Goal: Information Seeking & Learning: Find specific page/section

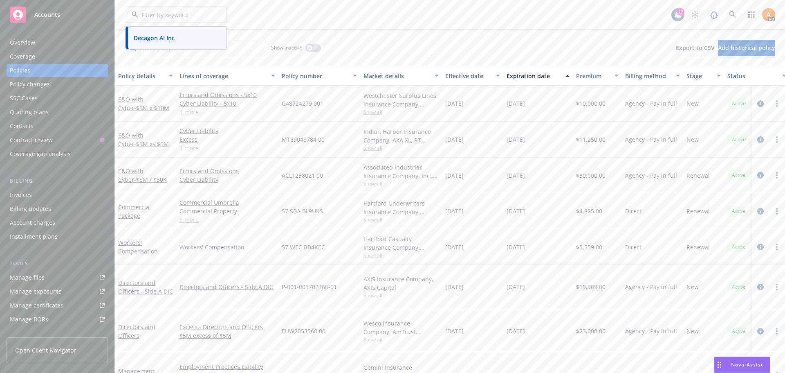
scroll to position [5, 0]
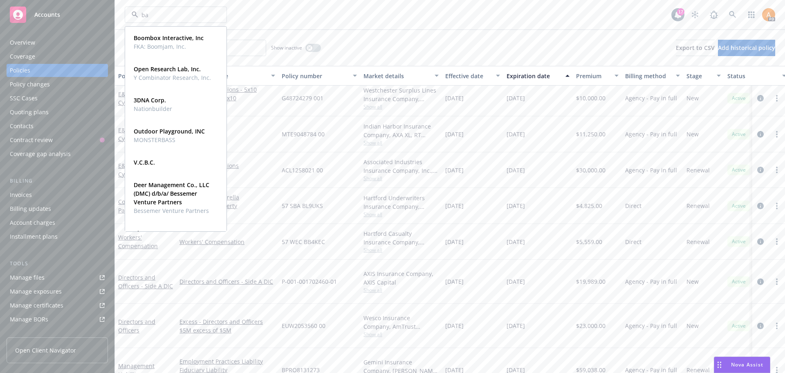
type input "bao"
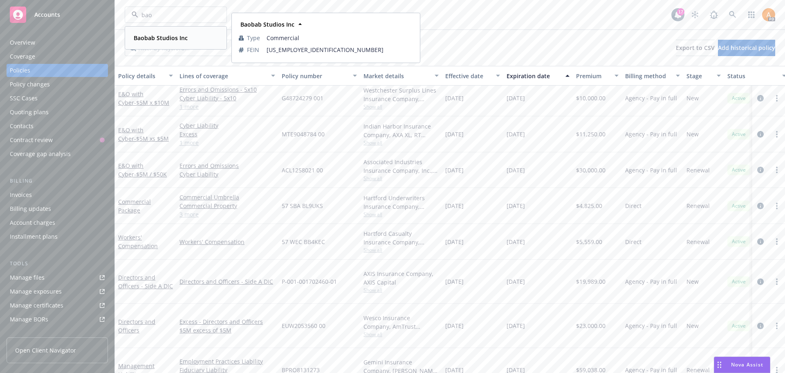
click at [164, 38] on strong "Baobab Studios Inc" at bounding box center [161, 38] width 54 height 8
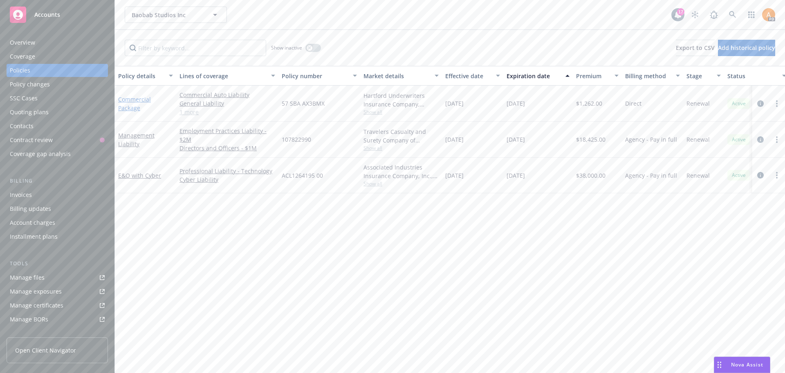
click at [133, 104] on link "Commercial Package" at bounding box center [134, 103] width 33 height 16
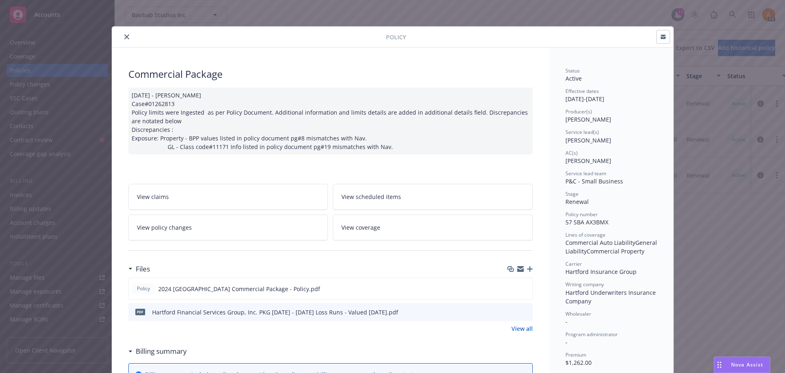
click at [124, 37] on icon "close" at bounding box center [126, 36] width 5 height 5
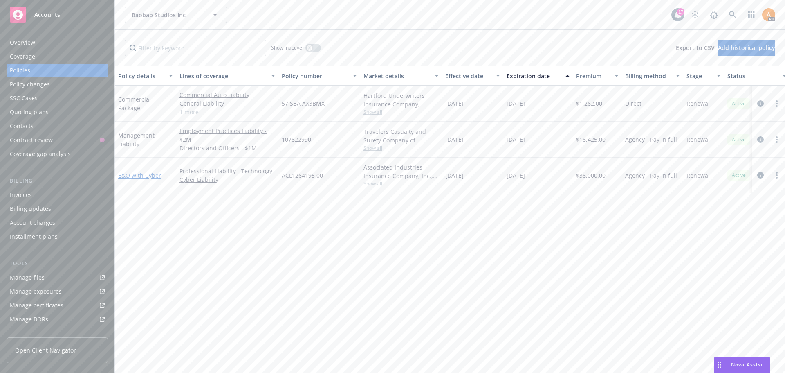
click at [141, 175] on link "E&O with Cyber" at bounding box center [139, 175] width 43 height 8
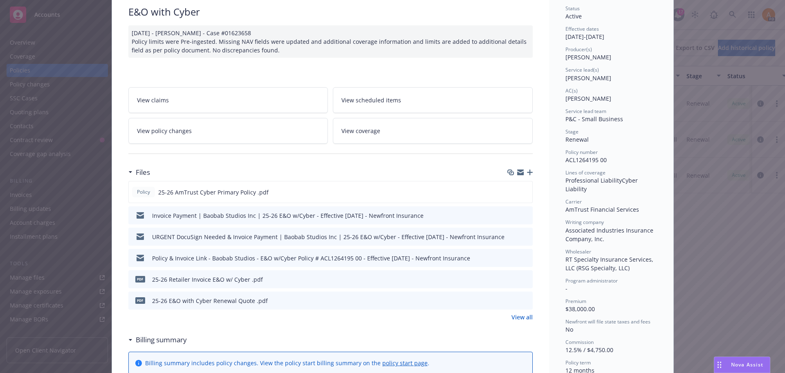
scroll to position [82, 0]
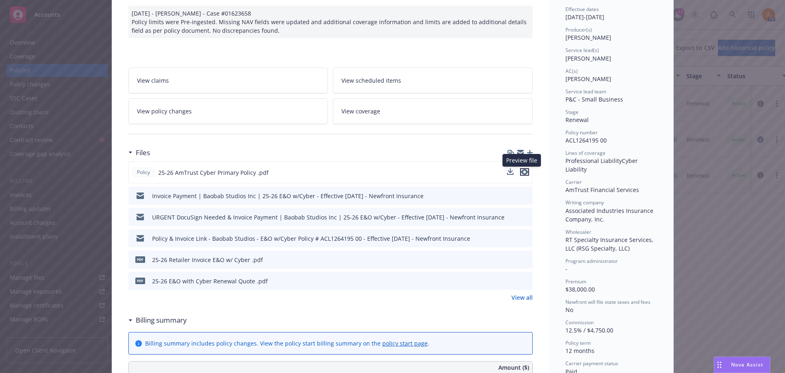
click at [522, 171] on icon "preview file" at bounding box center [524, 172] width 7 height 6
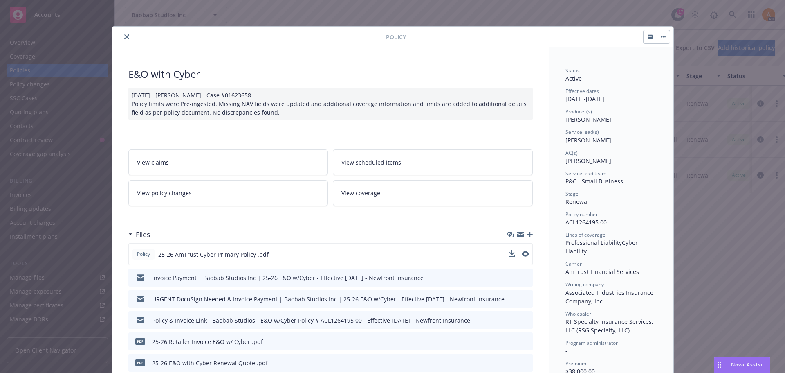
click at [124, 36] on icon "close" at bounding box center [126, 36] width 5 height 5
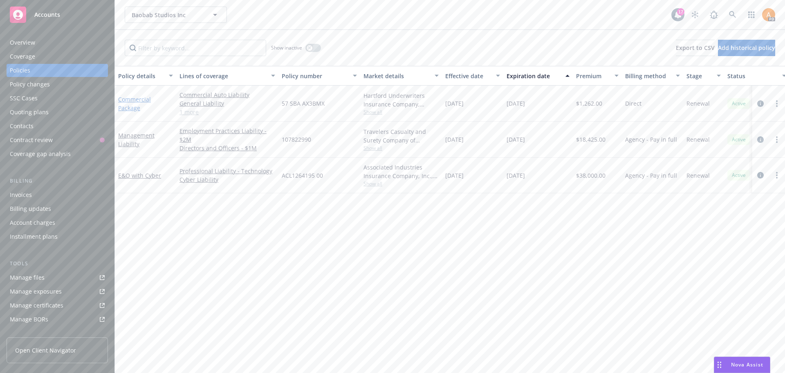
click at [120, 98] on link "Commercial Package" at bounding box center [134, 103] width 33 height 16
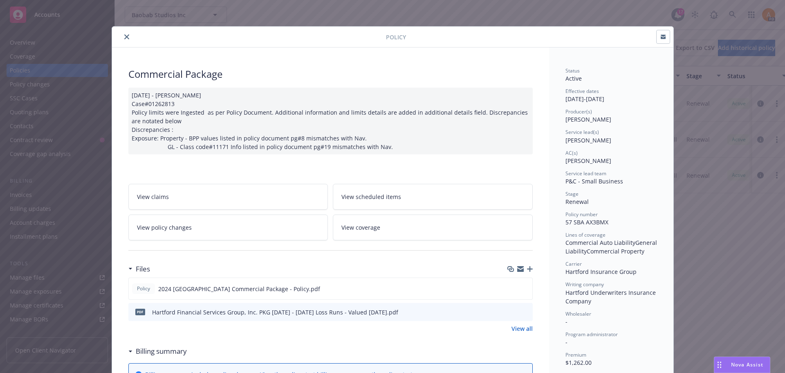
scroll to position [25, 0]
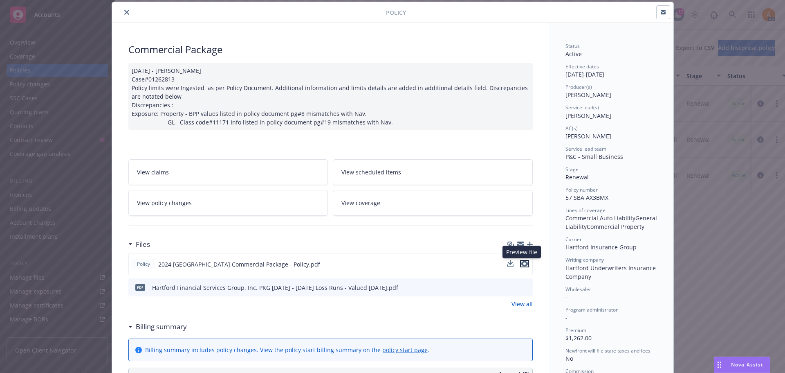
click at [522, 262] on icon "preview file" at bounding box center [524, 264] width 7 height 6
